Goal: Information Seeking & Learning: Learn about a topic

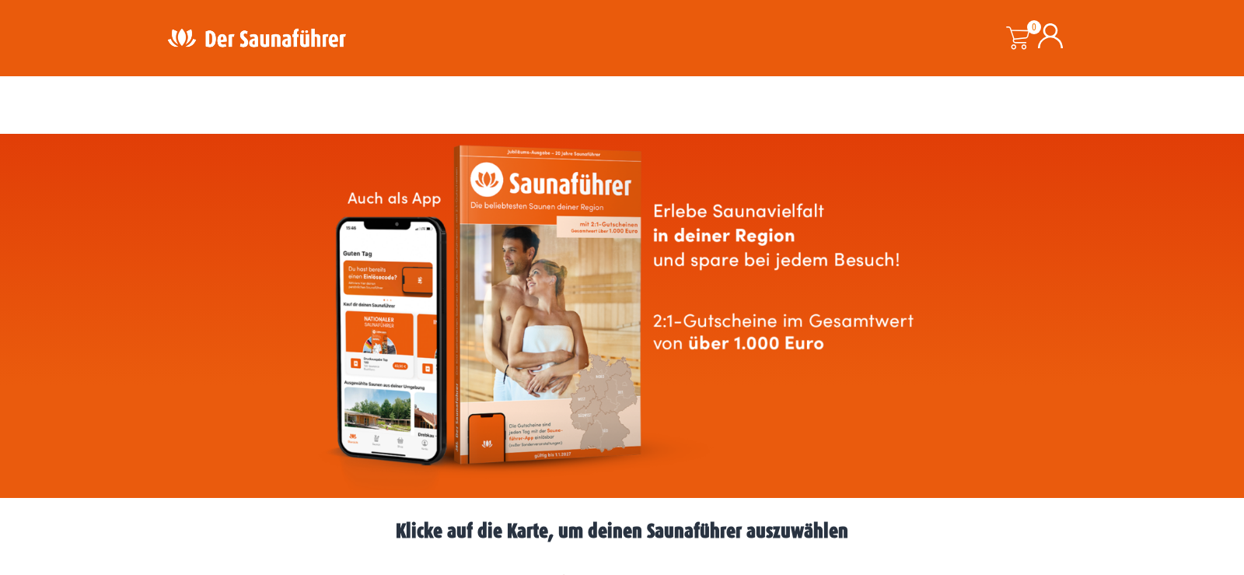
scroll to position [397, 0]
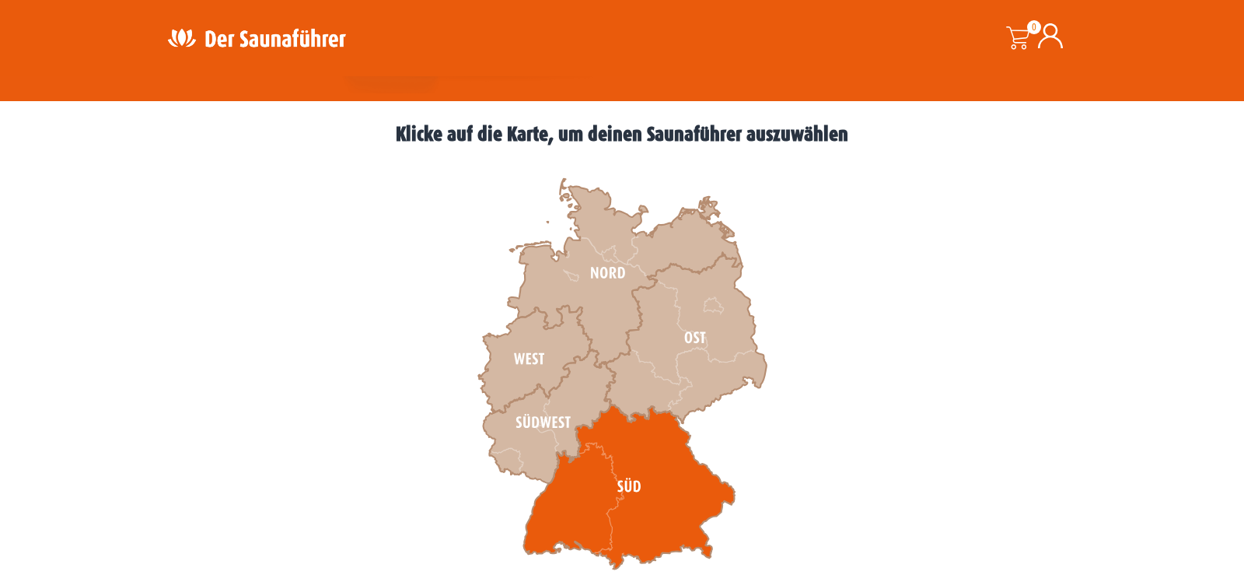
click at [641, 488] on icon at bounding box center [629, 486] width 212 height 165
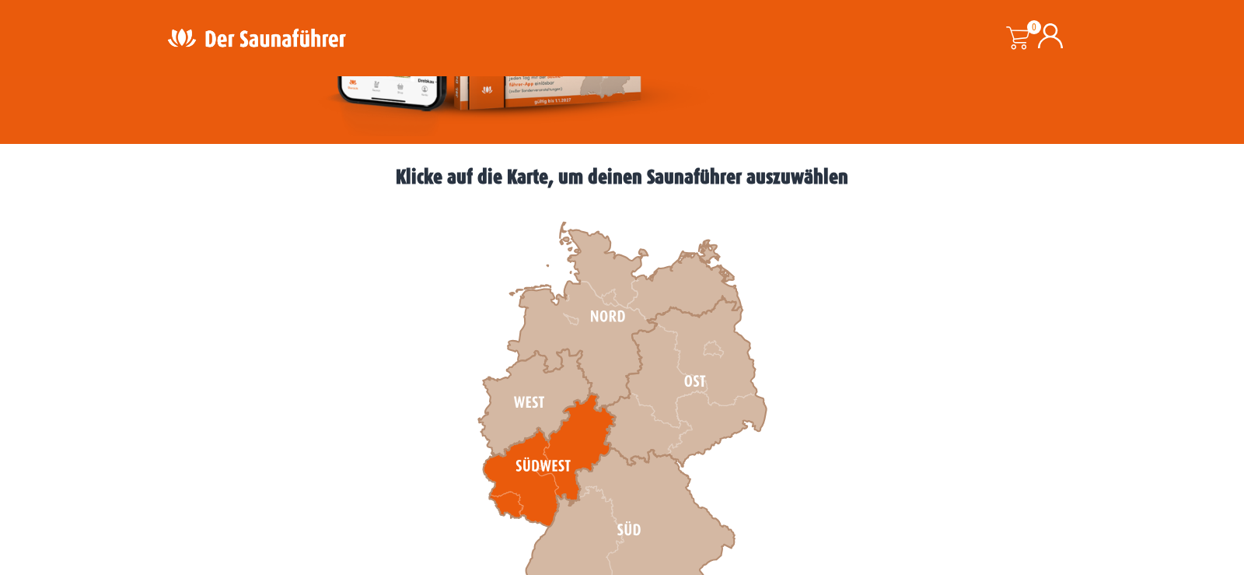
scroll to position [397, 0]
click at [549, 464] on icon at bounding box center [550, 460] width 132 height 134
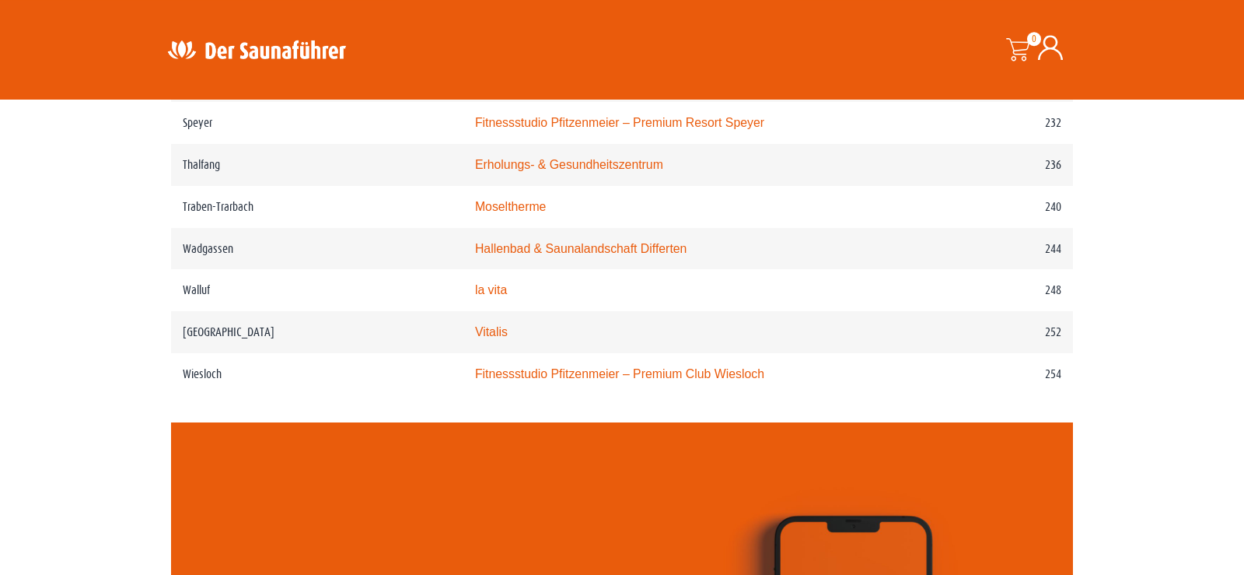
scroll to position [3252, 0]
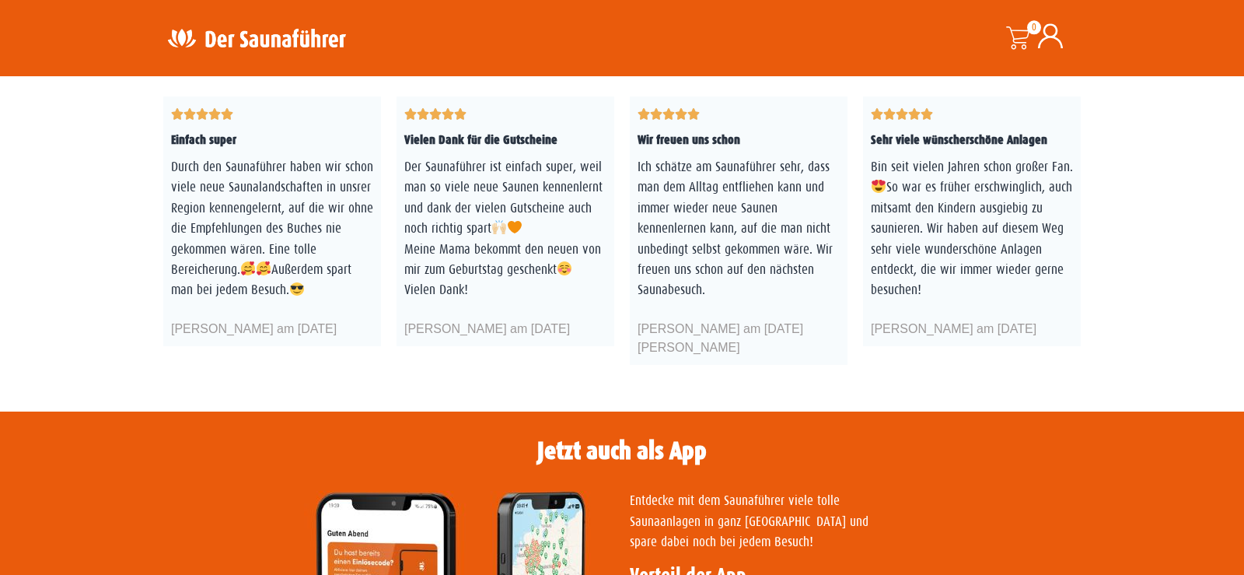
scroll to position [2697, 0]
